Goal: Find specific page/section: Find specific page/section

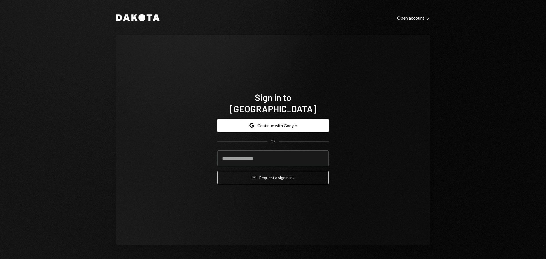
click at [257, 126] on button "Google Continue with Google" at bounding box center [272, 125] width 111 height 13
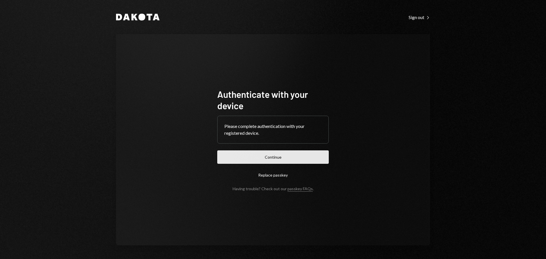
click at [259, 156] on button "Continue" at bounding box center [272, 156] width 111 height 13
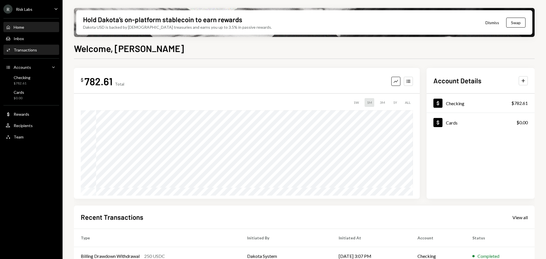
click at [28, 50] on div "Transactions" at bounding box center [25, 49] width 23 height 5
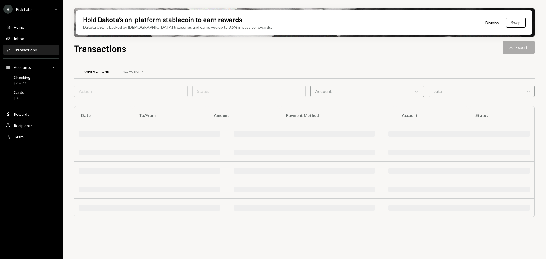
click at [28, 50] on div "Transactions" at bounding box center [25, 49] width 23 height 5
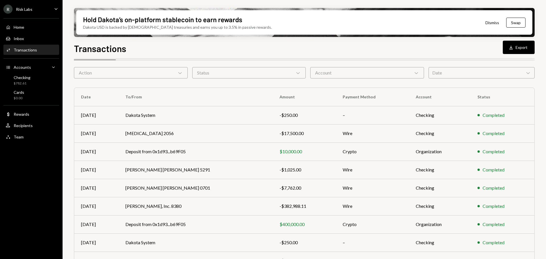
scroll to position [28, 0]
